Goal: Transaction & Acquisition: Purchase product/service

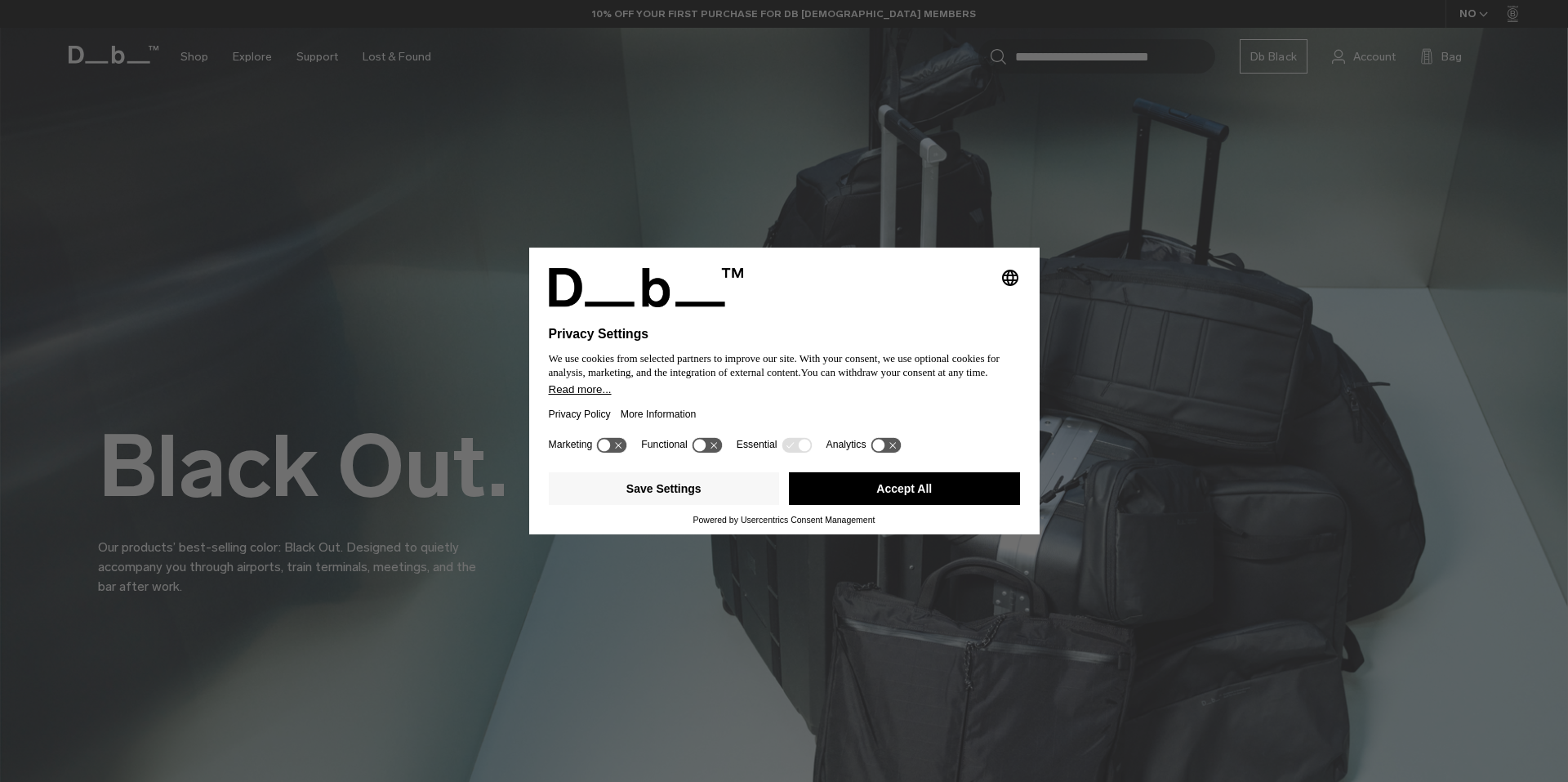
drag, startPoint x: 899, startPoint y: 486, endPoint x: 752, endPoint y: 434, distance: 155.9
click at [897, 486] on button "Accept All" at bounding box center [904, 489] width 231 height 33
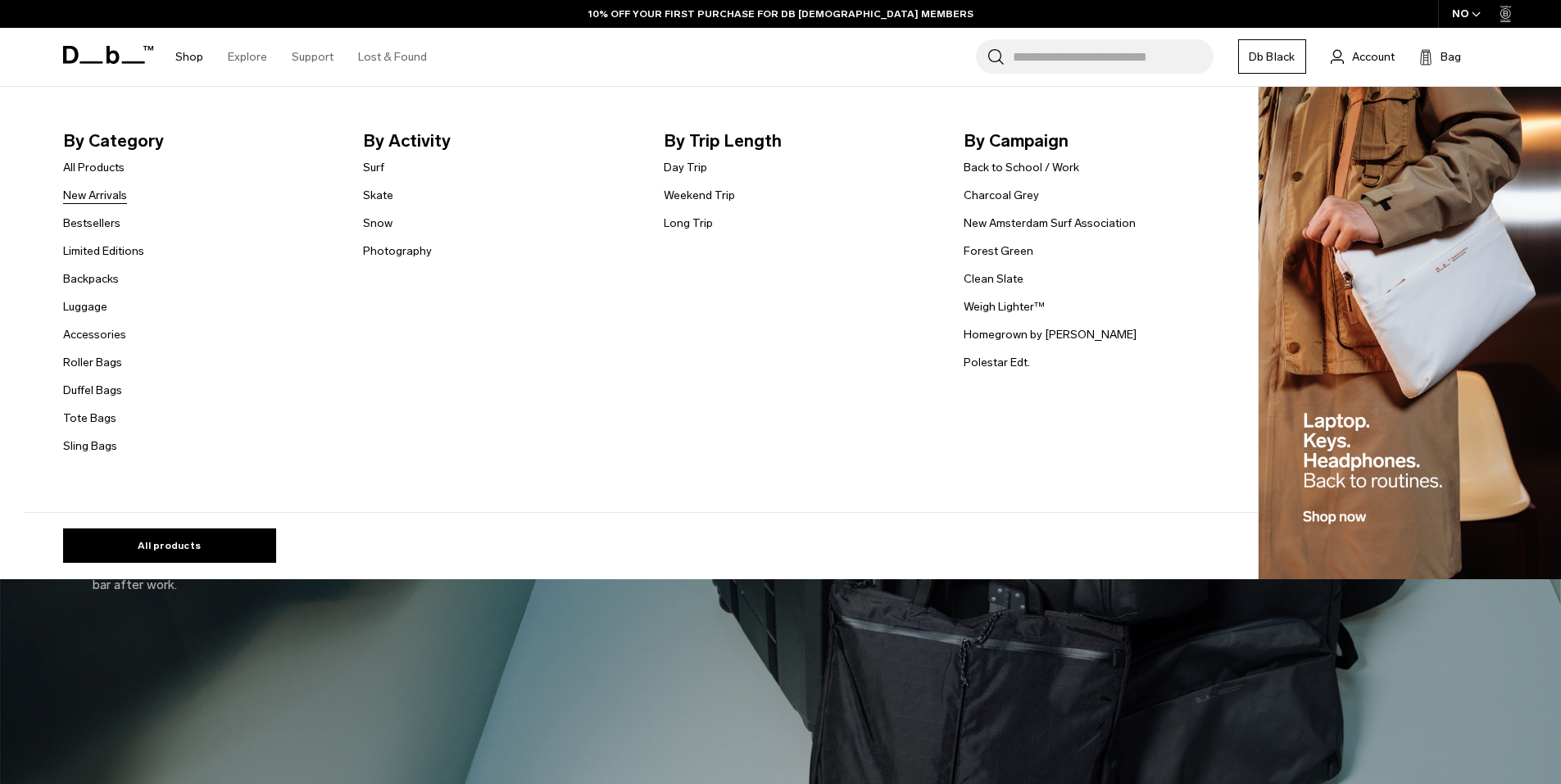
click at [99, 199] on link "New Arrivals" at bounding box center [95, 196] width 64 height 17
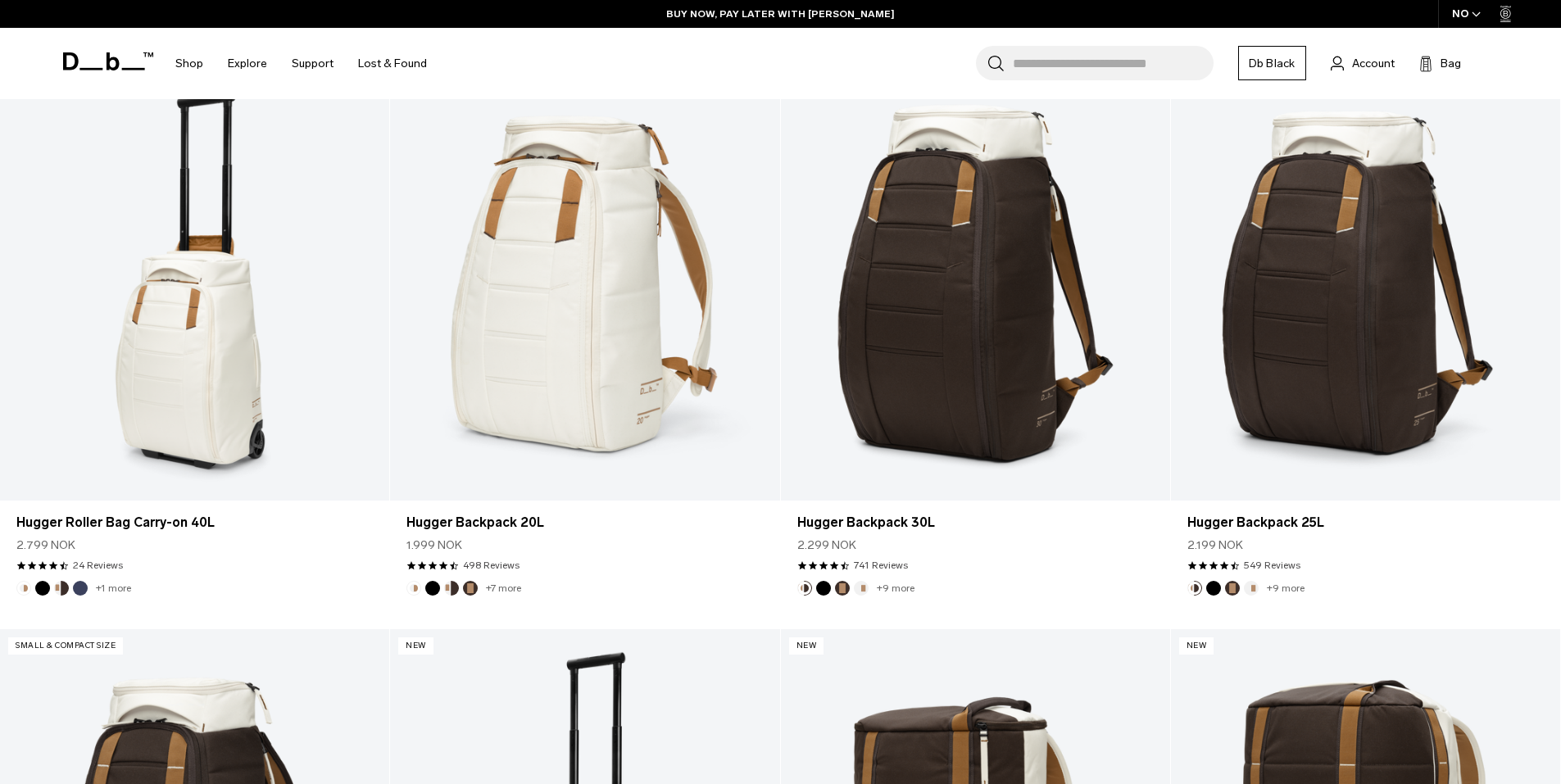
scroll to position [1644, 0]
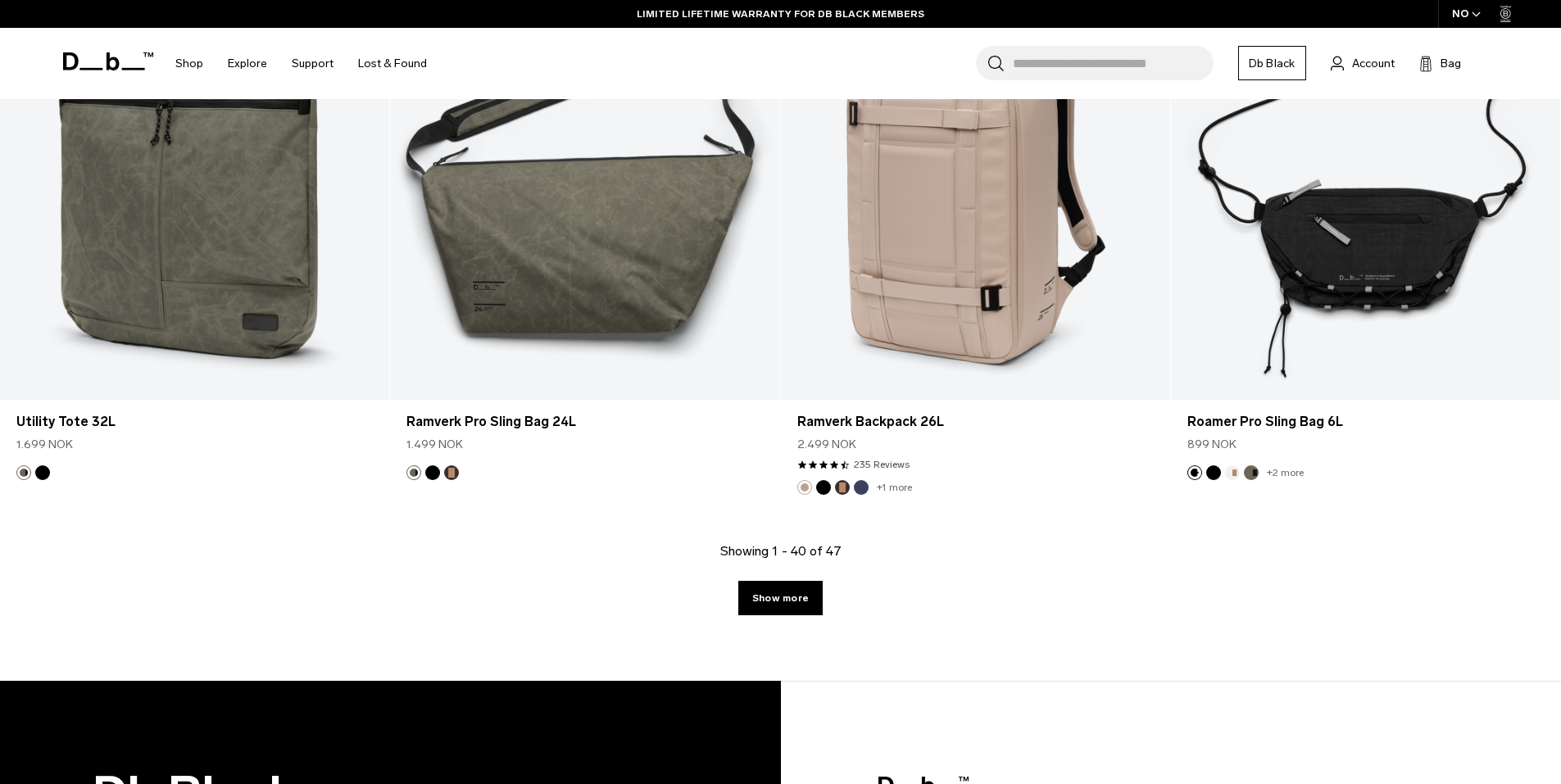
scroll to position [5657, 0]
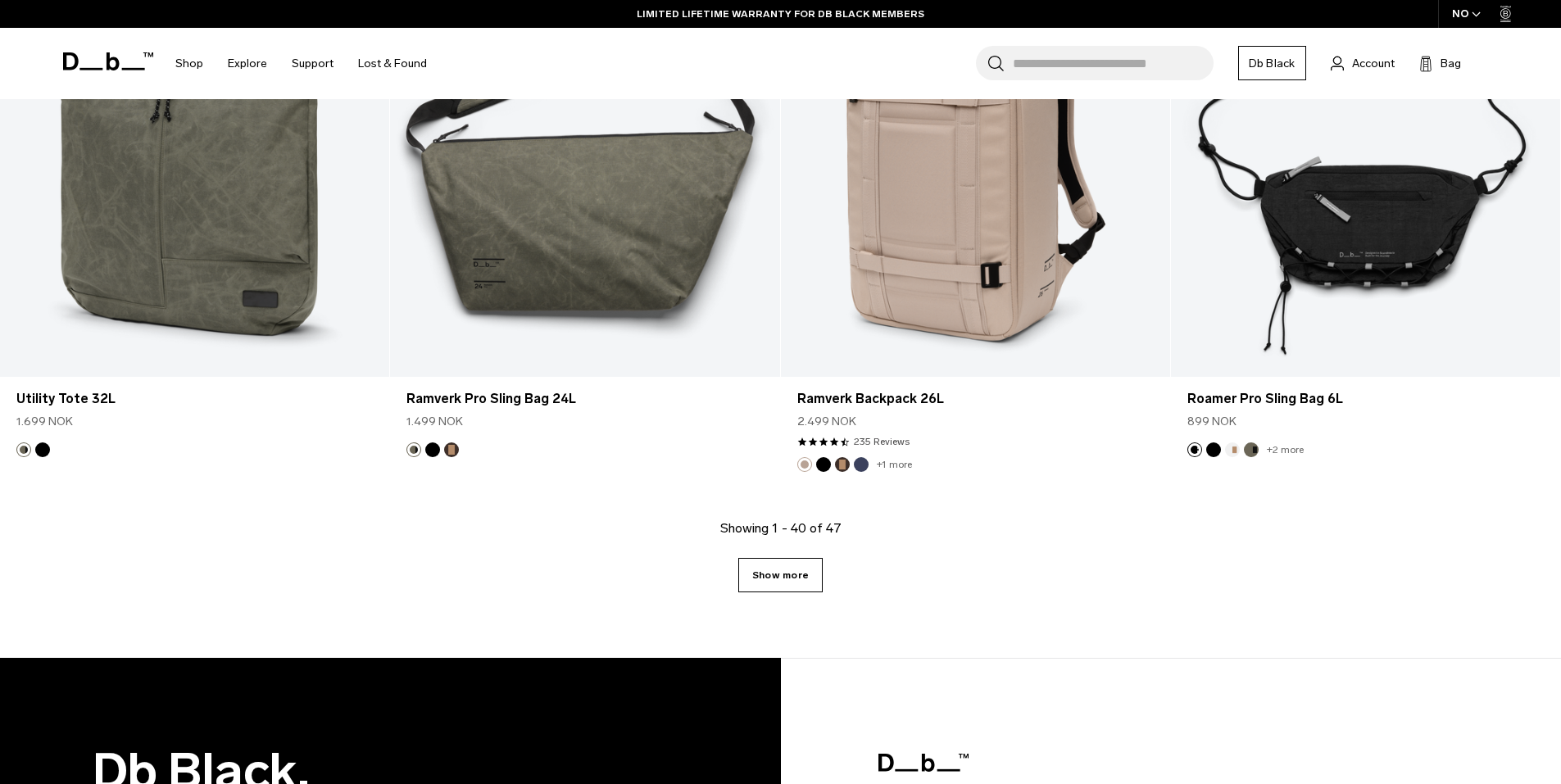
click at [764, 584] on link "Show more" at bounding box center [780, 575] width 84 height 35
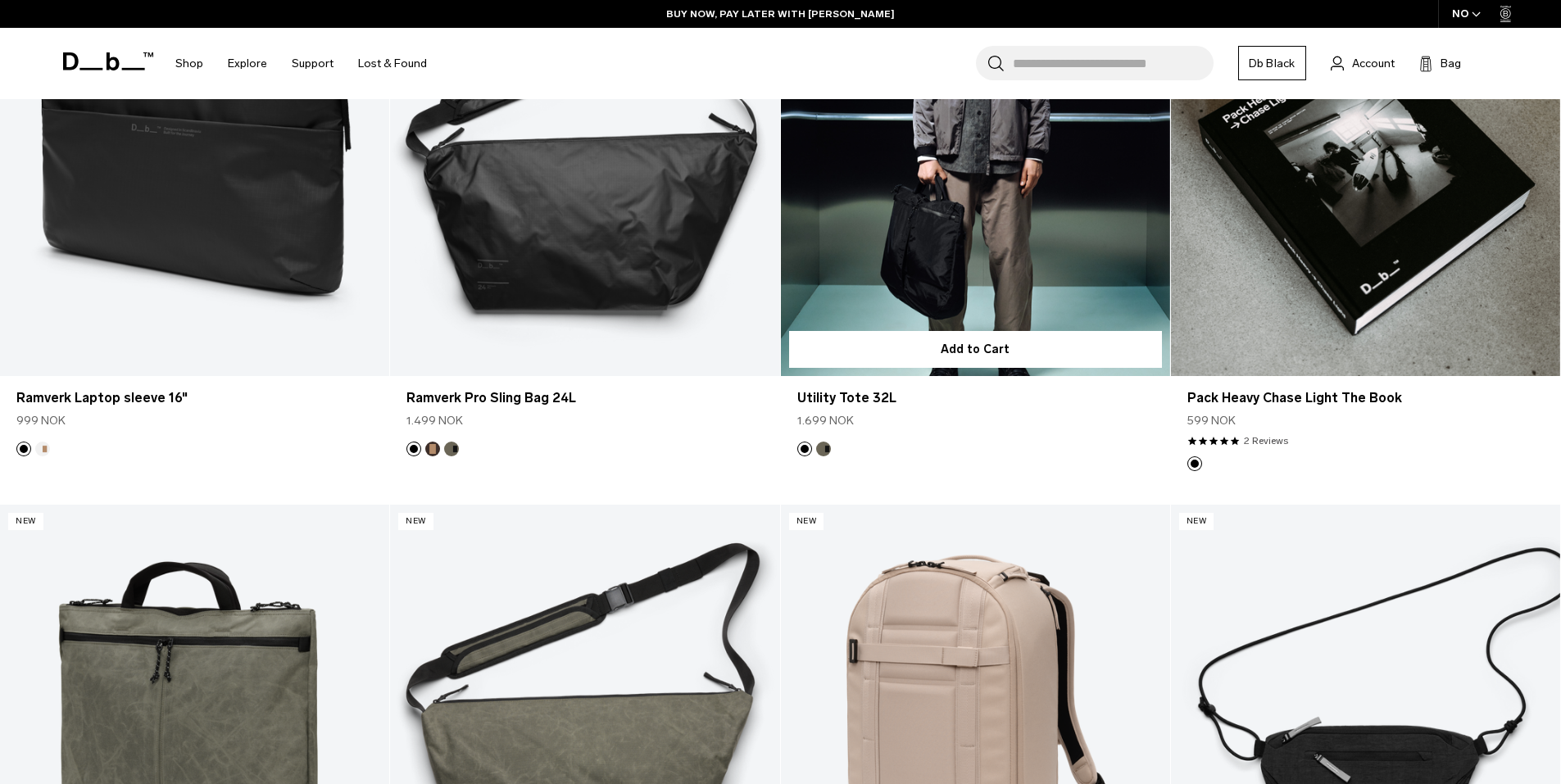
scroll to position [5035, 0]
